Goal: Task Accomplishment & Management: Use online tool/utility

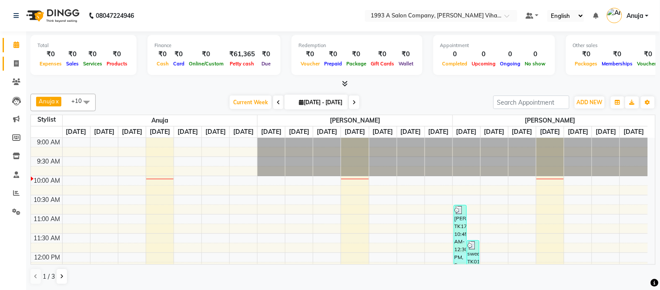
click at [6, 63] on link "Invoice" at bounding box center [13, 64] width 21 height 14
select select "service"
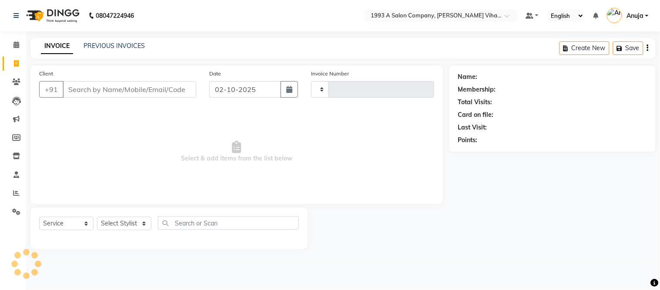
type input "1449"
select select "4955"
click at [94, 92] on input "Client" at bounding box center [130, 89] width 134 height 17
click at [114, 44] on link "PREVIOUS INVOICES" at bounding box center [114, 46] width 61 height 8
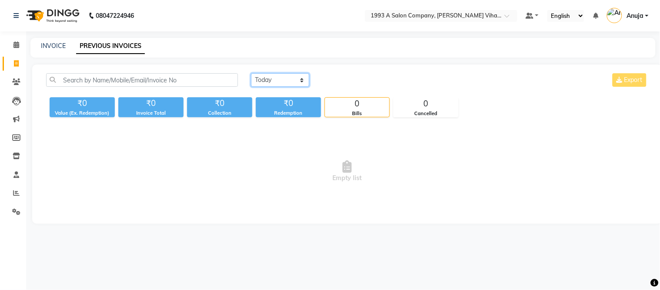
click at [295, 79] on select "[DATE] [DATE] Custom Range" at bounding box center [280, 79] width 58 height 13
click at [251, 73] on select "[DATE] [DATE] Custom Range" at bounding box center [280, 79] width 58 height 13
click at [289, 80] on select "[DATE] [DATE] Custom Range" at bounding box center [280, 79] width 58 height 13
select select "[DATE]"
click at [251, 73] on select "[DATE] [DATE] Custom Range" at bounding box center [280, 79] width 58 height 13
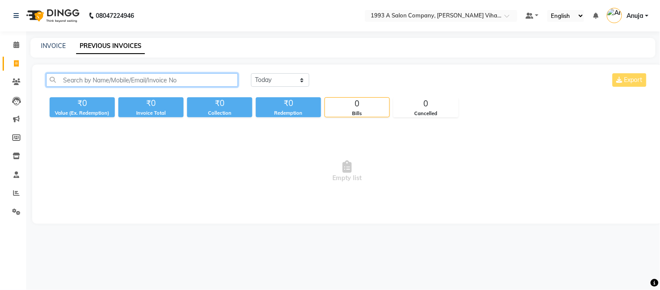
click at [165, 83] on input "text" at bounding box center [142, 79] width 192 height 13
